Goal: Task Accomplishment & Management: Use online tool/utility

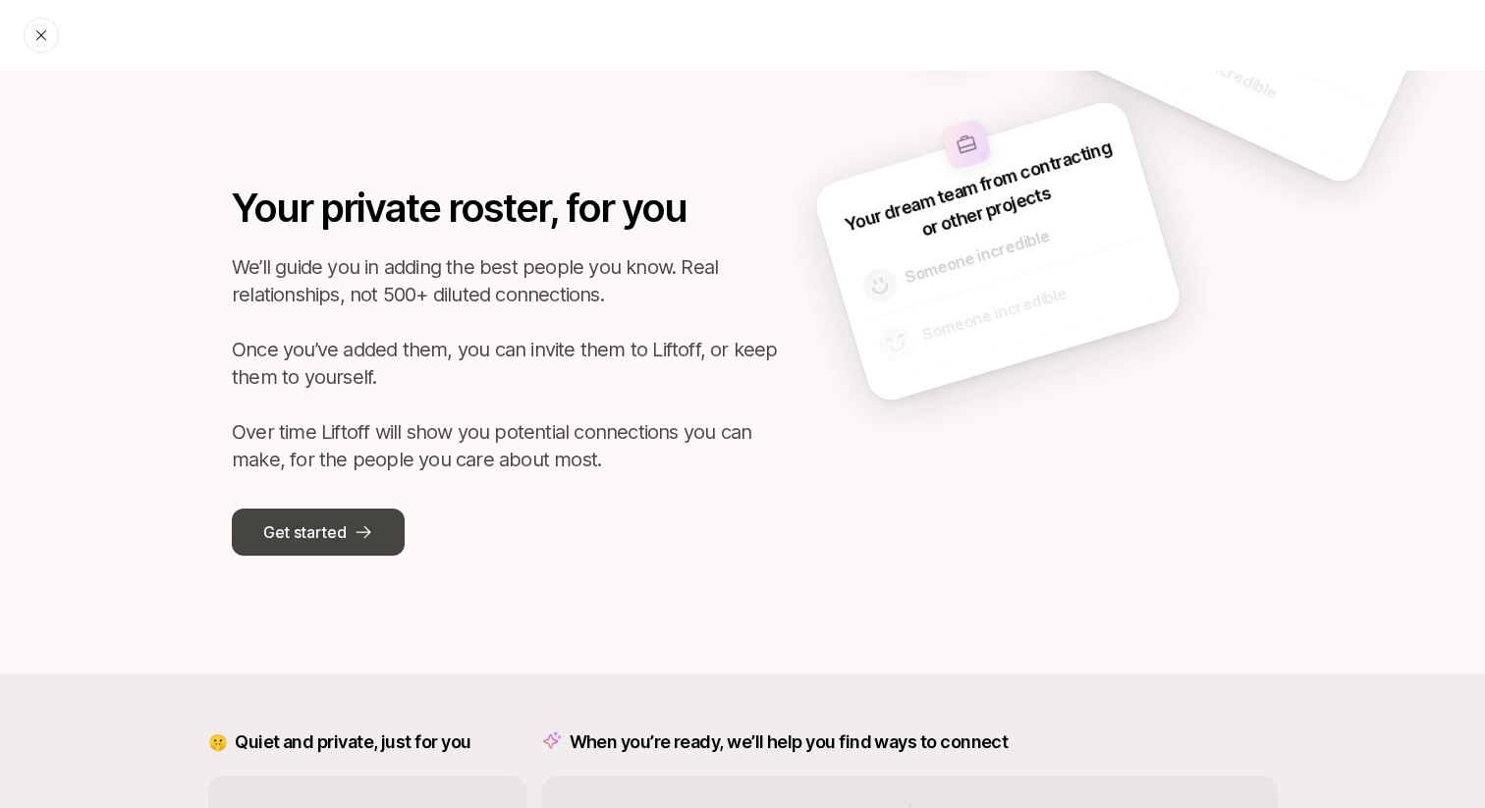
click at [321, 527] on p "Get started" at bounding box center [304, 533] width 83 height 26
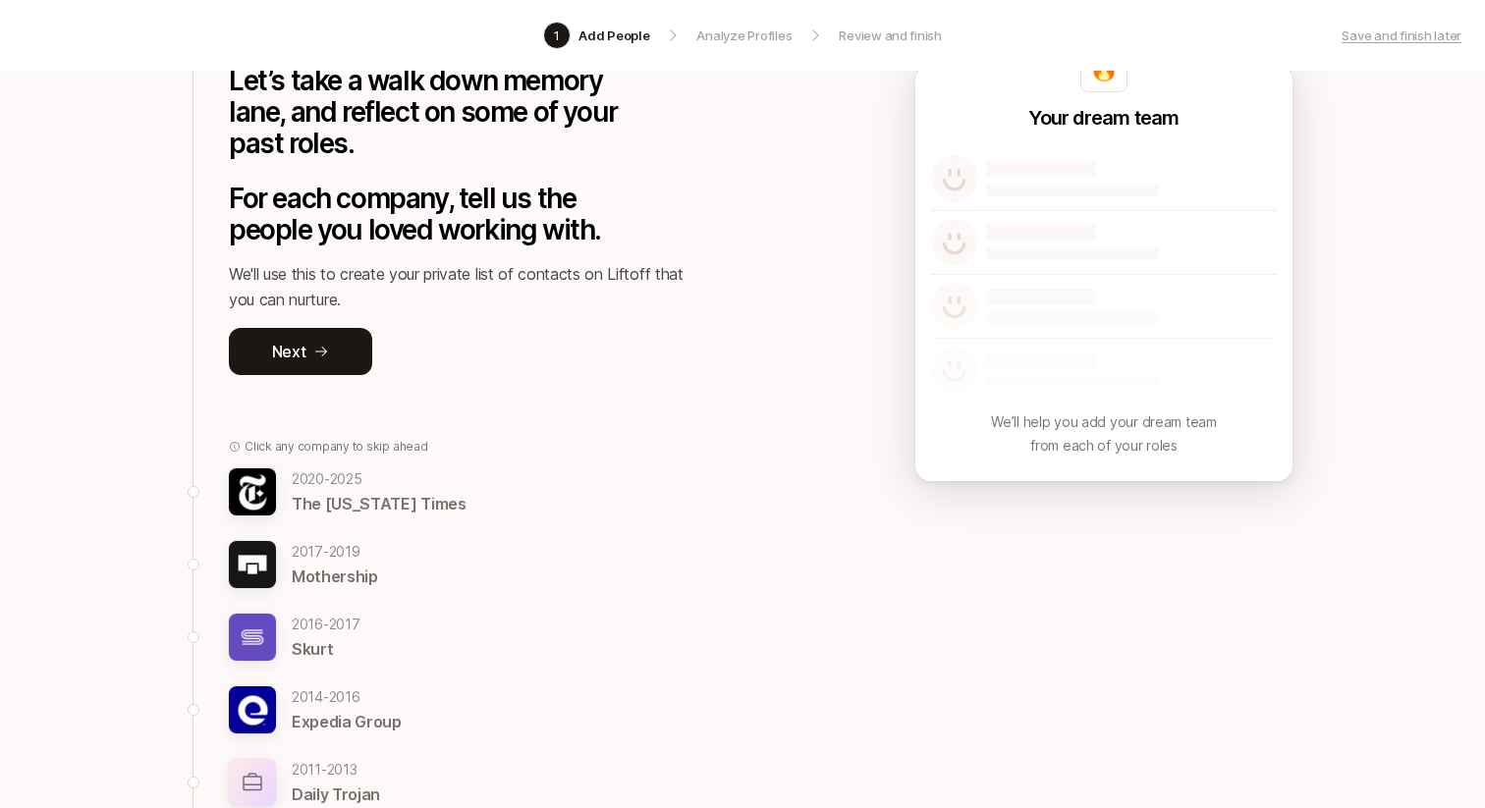
scroll to position [169, 0]
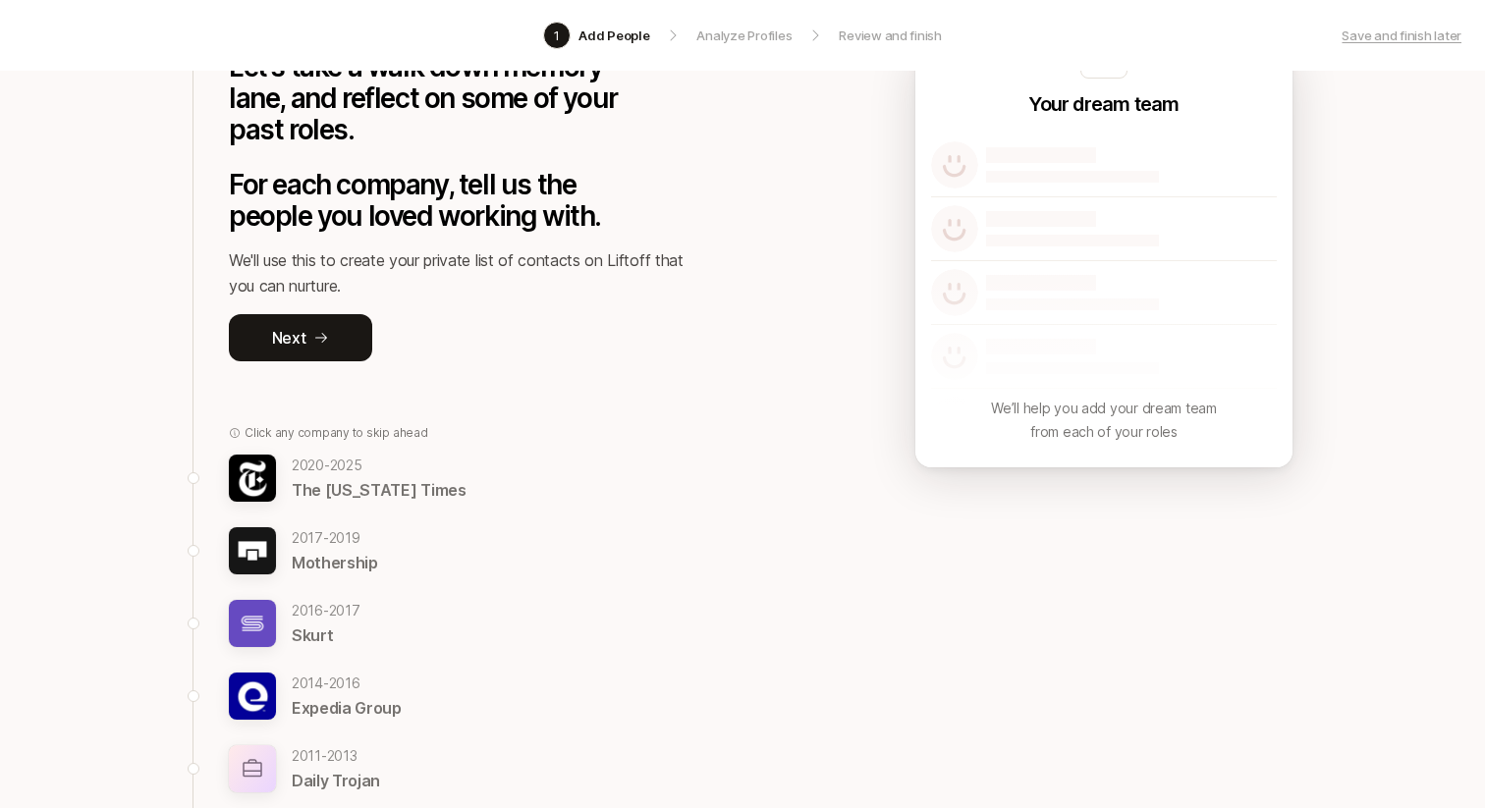
click at [337, 472] on p "[DATE] - [DATE]" at bounding box center [379, 466] width 175 height 24
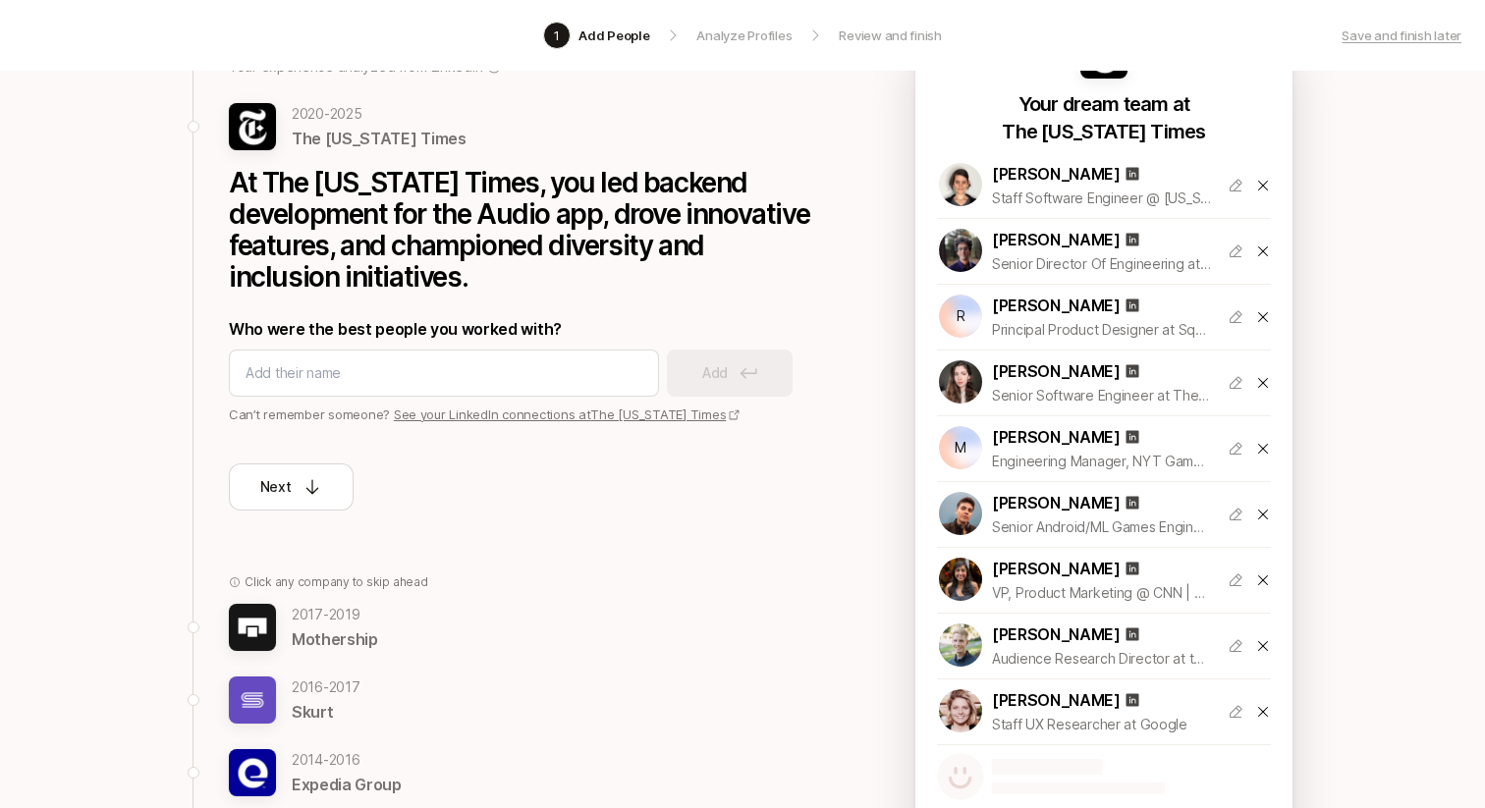
click at [497, 412] on link "See your LinkedIn connections at The [US_STATE] Times" at bounding box center [568, 415] width 348 height 16
click at [88, 239] on div "Add the best people you know to your private roster 🤫 Your experience analyzed …" at bounding box center [742, 564] width 1485 height 1324
